Goal: Obtain resource: Obtain resource

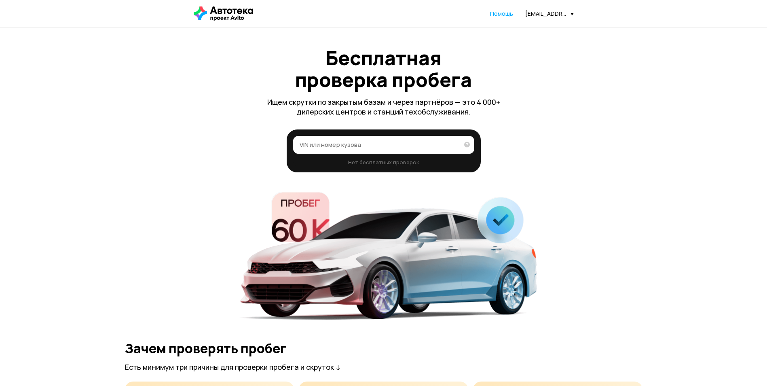
click at [537, 11] on div "[EMAIL_ADDRESS][DOMAIN_NAME]" at bounding box center [549, 14] width 49 height 8
click at [526, 29] on span "Отчёты" at bounding box center [513, 28] width 27 height 10
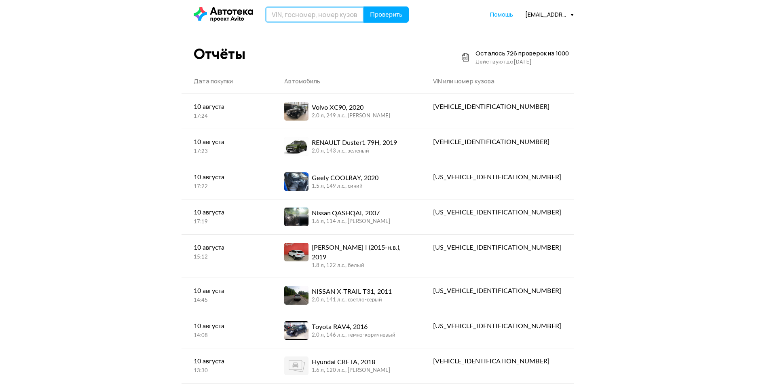
click at [313, 14] on input "text" at bounding box center [314, 14] width 99 height 16
type input "К675МО51"
click at [363, 6] on button "Проверить" at bounding box center [385, 14] width 45 height 16
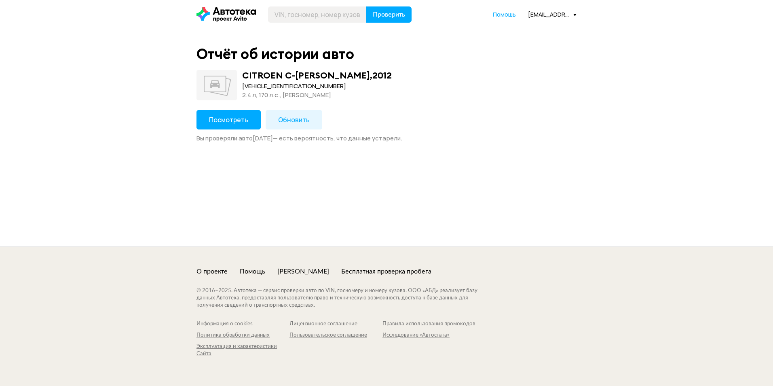
click at [259, 87] on div "[VEHICLE_IDENTIFICATION_NUMBER]" at bounding box center [317, 86] width 150 height 9
copy div "[VEHICLE_IDENTIFICATION_NUMBER]"
click at [284, 120] on span "Обновить" at bounding box center [294, 119] width 32 height 9
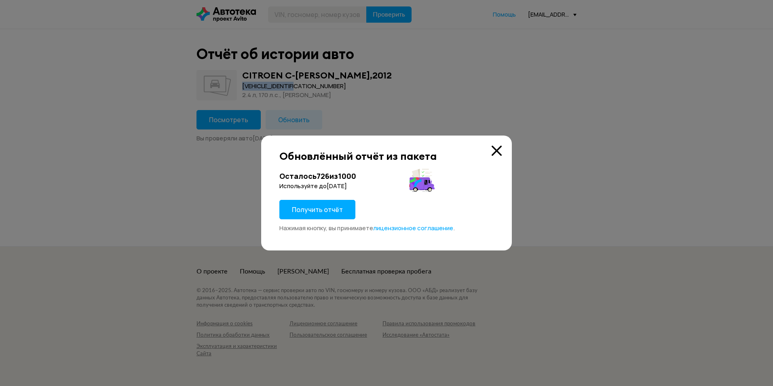
click at [314, 204] on button "Получить отчёт" at bounding box center [317, 209] width 76 height 19
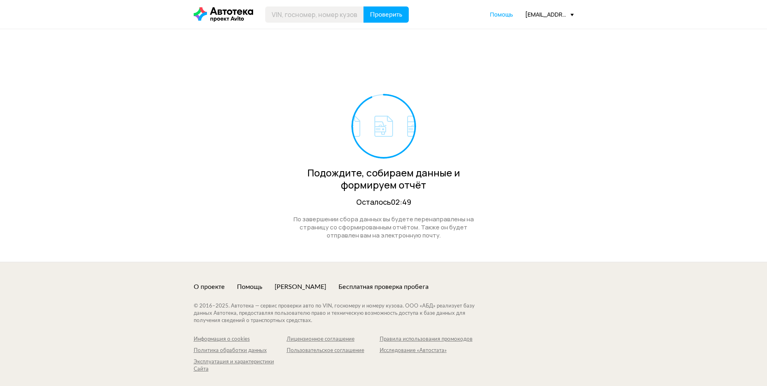
click at [537, 7] on div "Проверить Помощь [EMAIL_ADDRESS][DOMAIN_NAME]" at bounding box center [384, 14] width 388 height 16
click at [540, 16] on div "[EMAIL_ADDRESS][DOMAIN_NAME]" at bounding box center [549, 15] width 49 height 8
click at [535, 24] on link "Отчёты" at bounding box center [532, 29] width 81 height 21
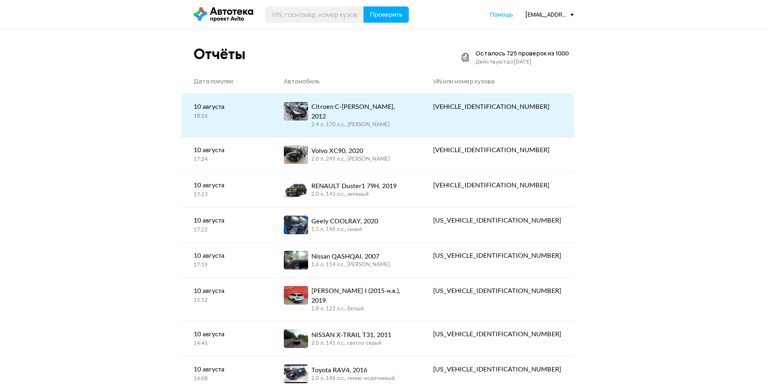
click at [394, 121] on div "2.4 л, 170 л.c., [PERSON_NAME]" at bounding box center [359, 124] width 97 height 7
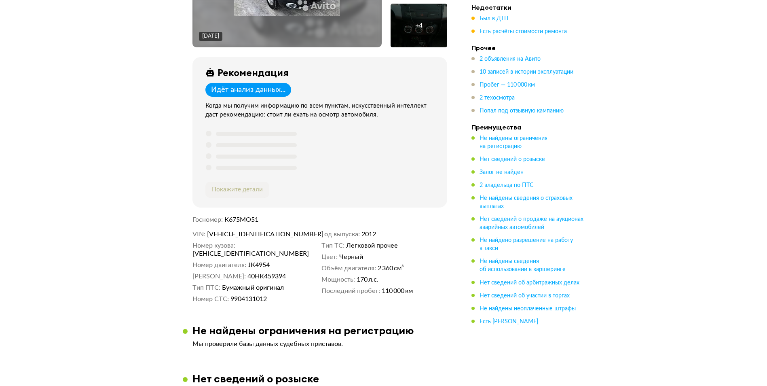
scroll to position [283, 0]
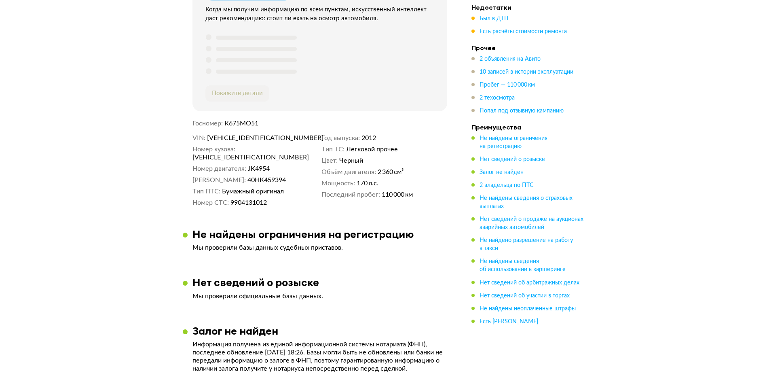
click at [228, 139] on span "[VEHICLE_IDENTIFICATION_NUMBER]" at bounding box center [253, 138] width 93 height 8
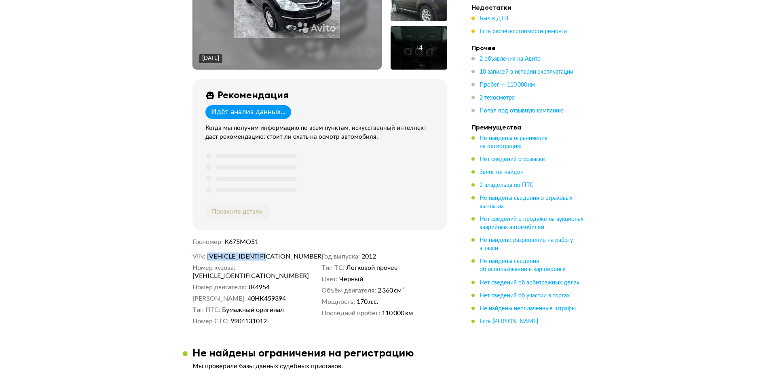
scroll to position [243, 0]
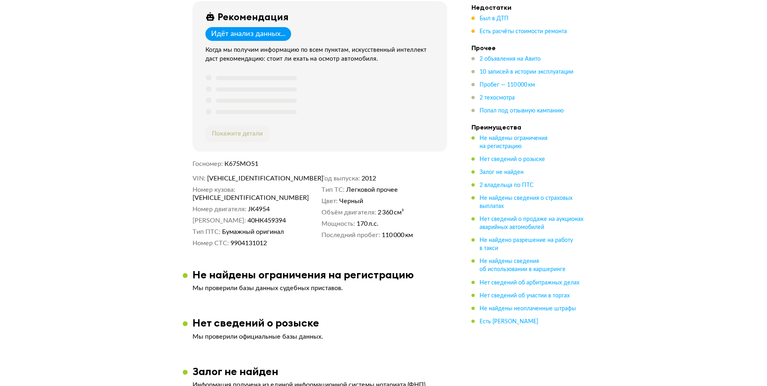
click at [237, 164] on span "К675МО51" at bounding box center [241, 163] width 34 height 6
copy span "К675МО51"
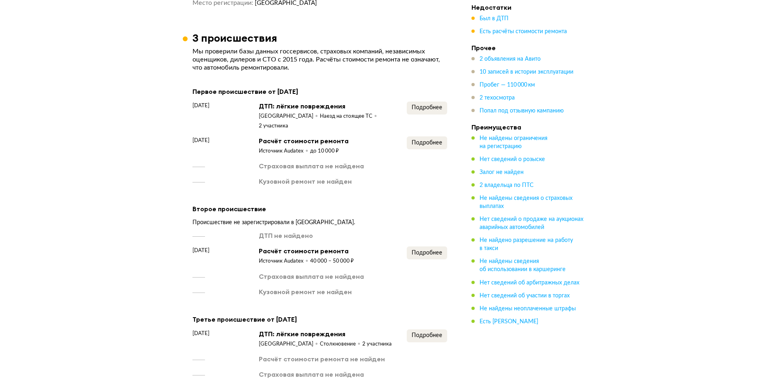
scroll to position [768, 0]
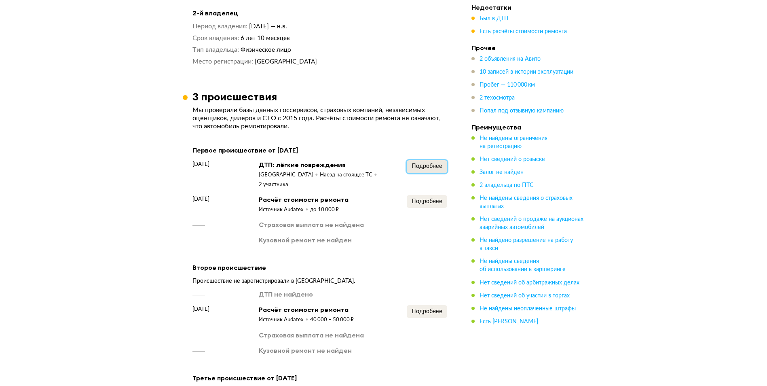
click at [425, 164] on span "Подробнее" at bounding box center [426, 166] width 31 height 6
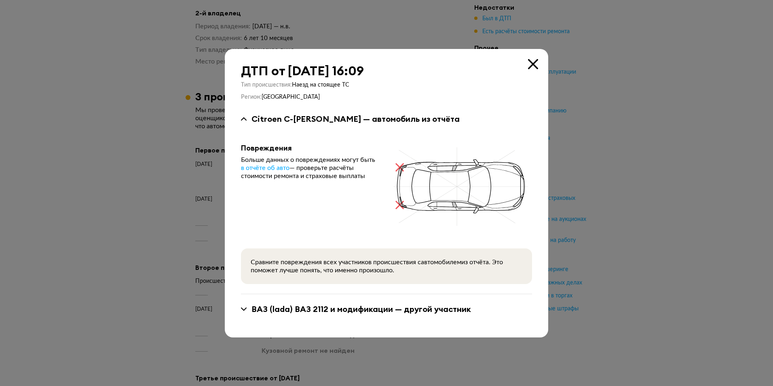
click at [613, 170] on div at bounding box center [386, 193] width 773 height 386
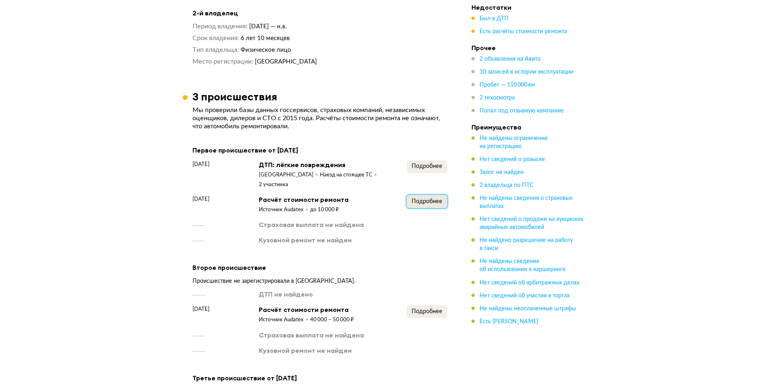
click at [428, 198] on span "Подробнее" at bounding box center [426, 201] width 31 height 6
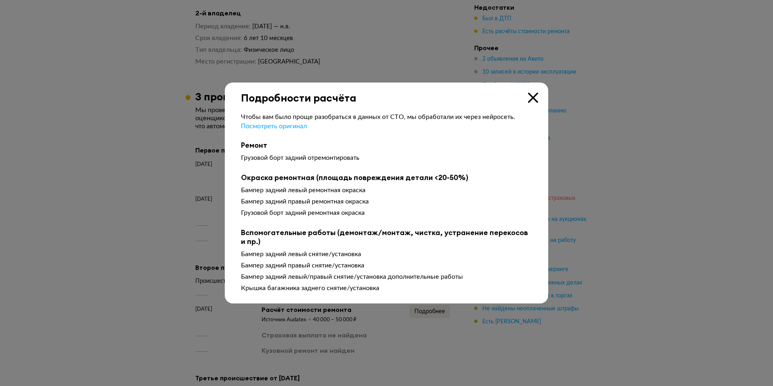
drag, startPoint x: 631, startPoint y: 193, endPoint x: 548, endPoint y: 202, distance: 83.7
click at [631, 193] on div at bounding box center [386, 193] width 773 height 386
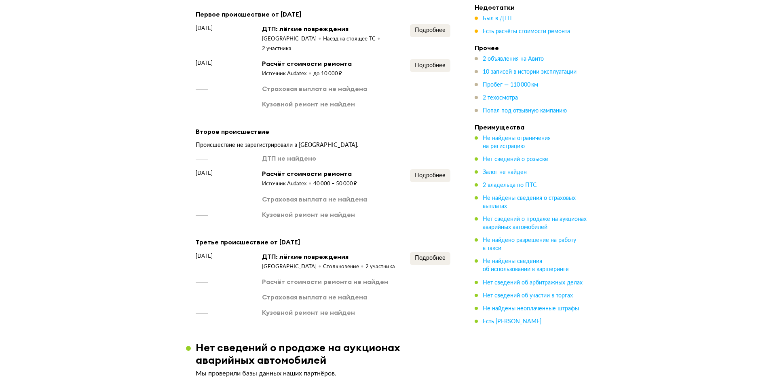
scroll to position [930, 0]
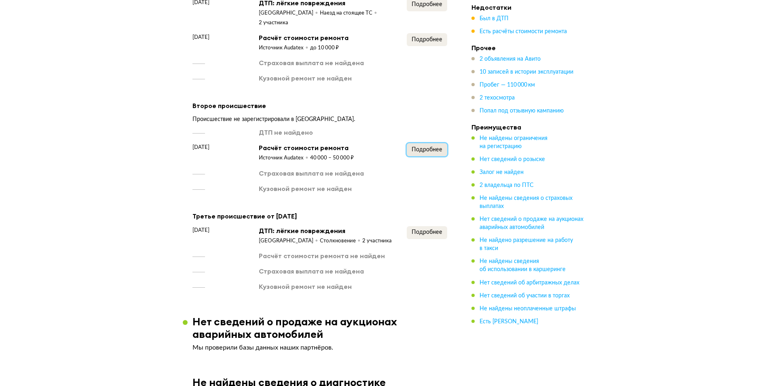
click at [430, 147] on span "Подробнее" at bounding box center [426, 150] width 31 height 6
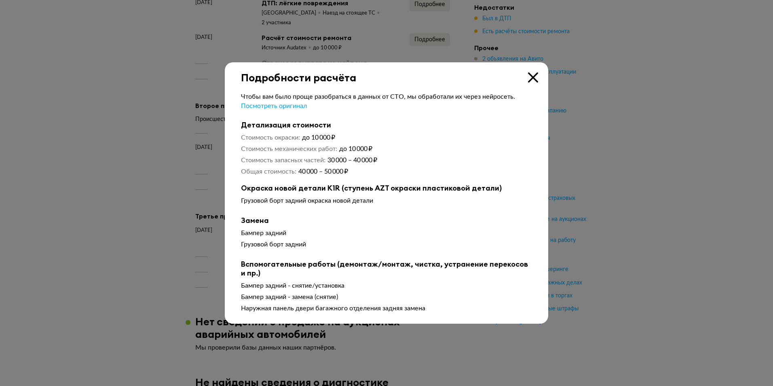
click at [591, 159] on div at bounding box center [386, 193] width 773 height 386
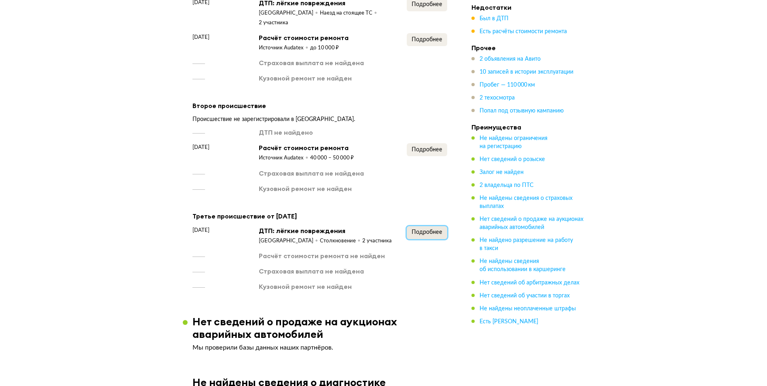
click at [438, 227] on button "Подробнее" at bounding box center [427, 232] width 40 height 13
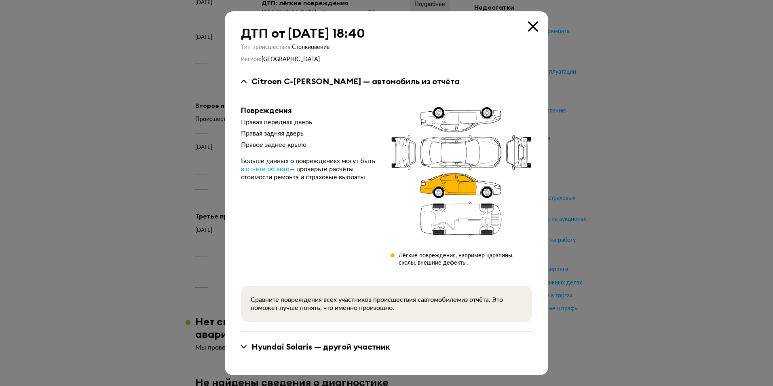
click at [625, 228] on div at bounding box center [386, 193] width 773 height 386
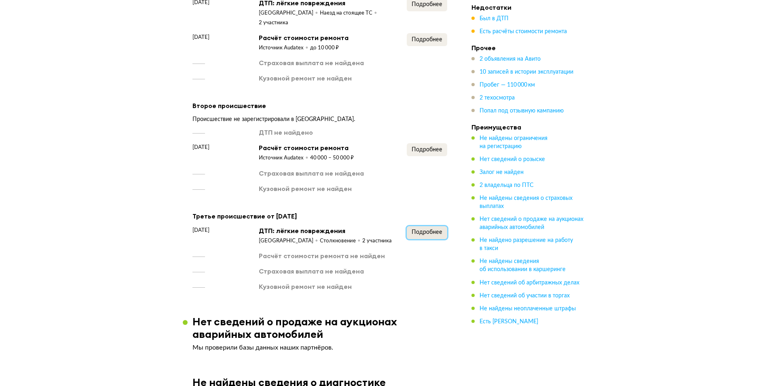
click at [415, 227] on button "Подробнее" at bounding box center [427, 232] width 40 height 13
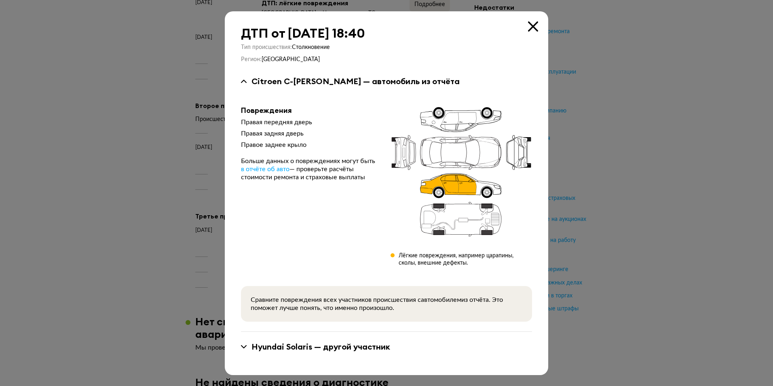
click at [257, 350] on div "Hyundai Solaris — другой участник" at bounding box center [320, 346] width 139 height 11
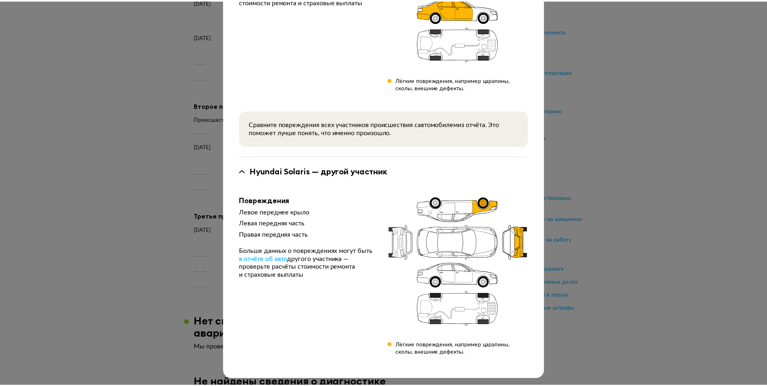
scroll to position [174, 0]
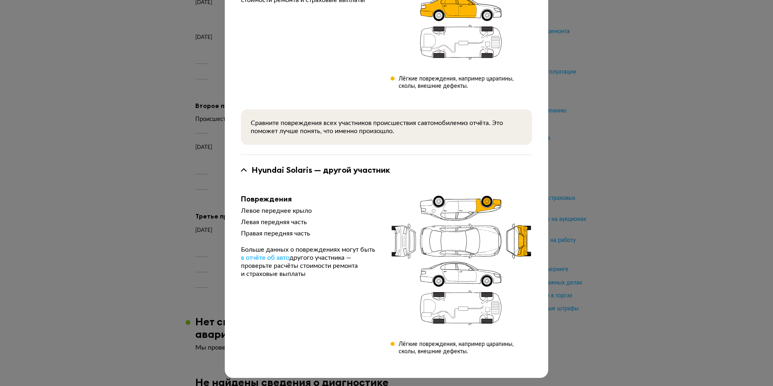
click at [621, 207] on div at bounding box center [386, 19] width 773 height 386
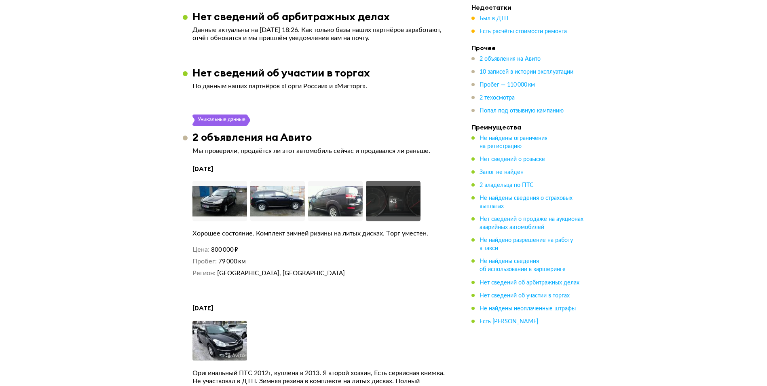
scroll to position [1536, 0]
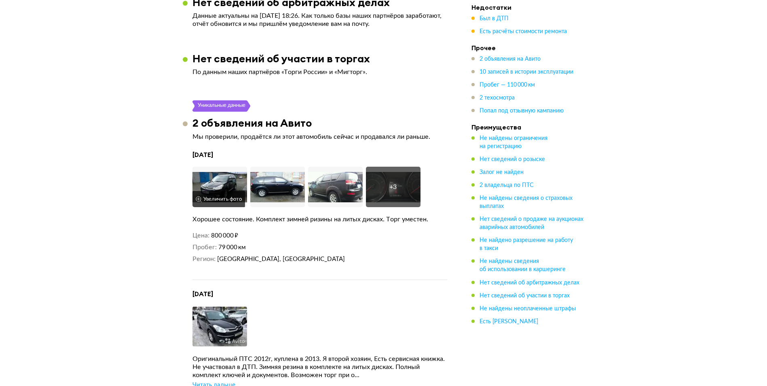
click at [218, 167] on img at bounding box center [219, 187] width 55 height 40
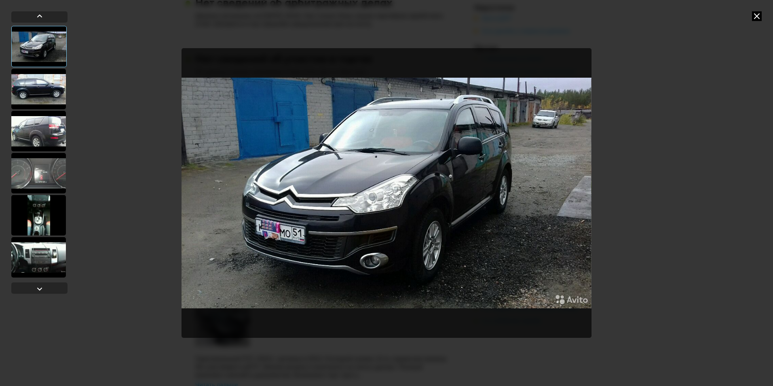
click at [33, 92] on div at bounding box center [38, 89] width 55 height 40
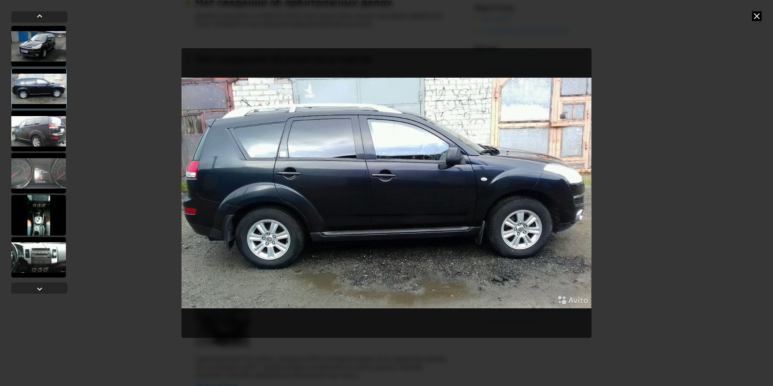
click at [36, 186] on div at bounding box center [38, 173] width 55 height 40
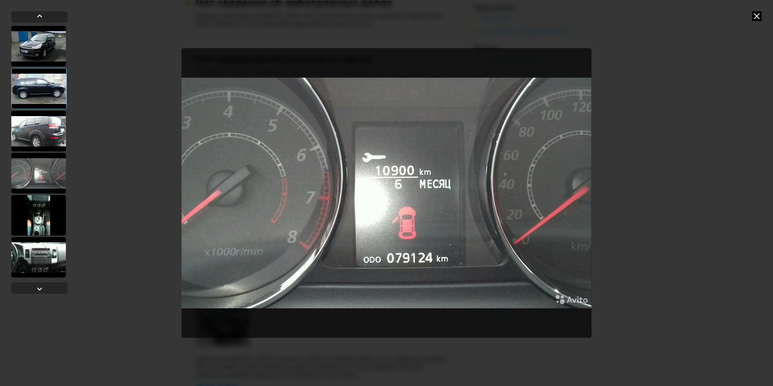
click at [38, 217] on div at bounding box center [38, 215] width 55 height 40
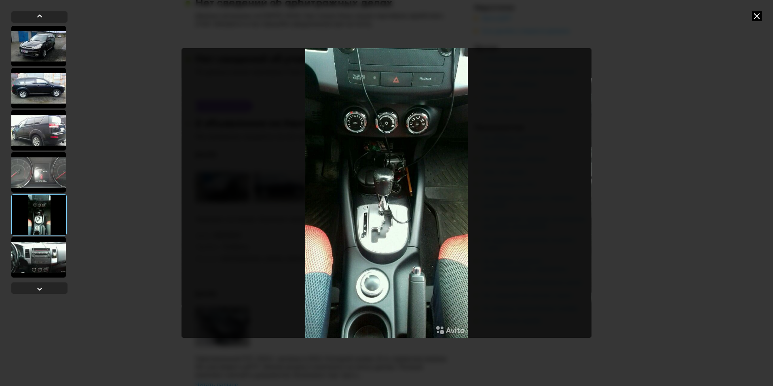
click at [757, 21] on div at bounding box center [386, 193] width 773 height 386
click at [755, 17] on icon at bounding box center [757, 16] width 10 height 10
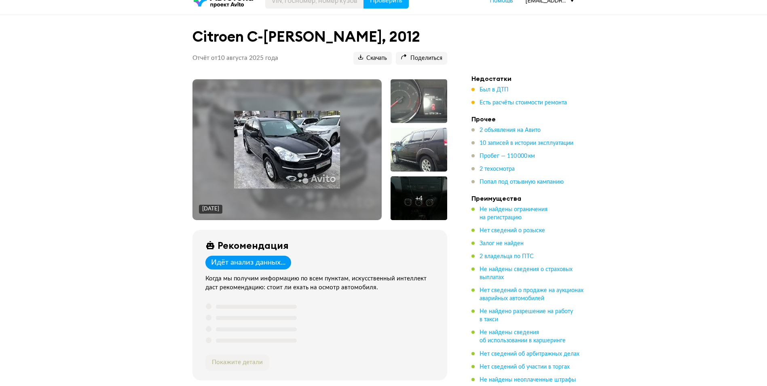
scroll to position [0, 0]
